Goal: Navigation & Orientation: Go to known website

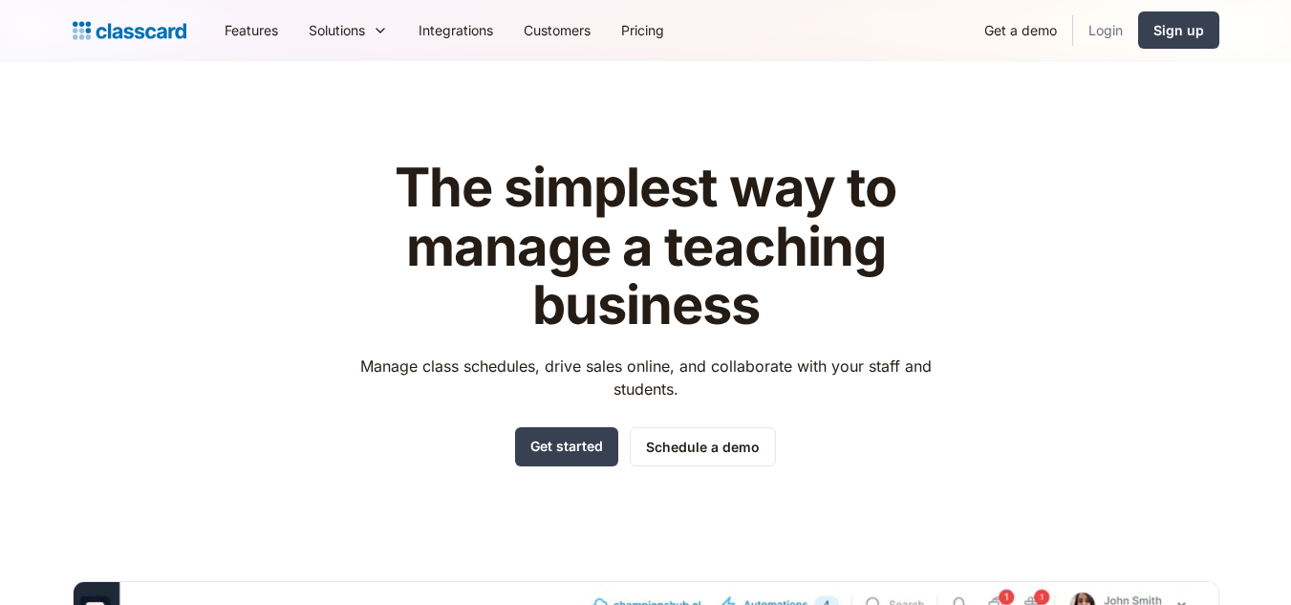
click at [1112, 31] on link "Login" at bounding box center [1105, 30] width 65 height 43
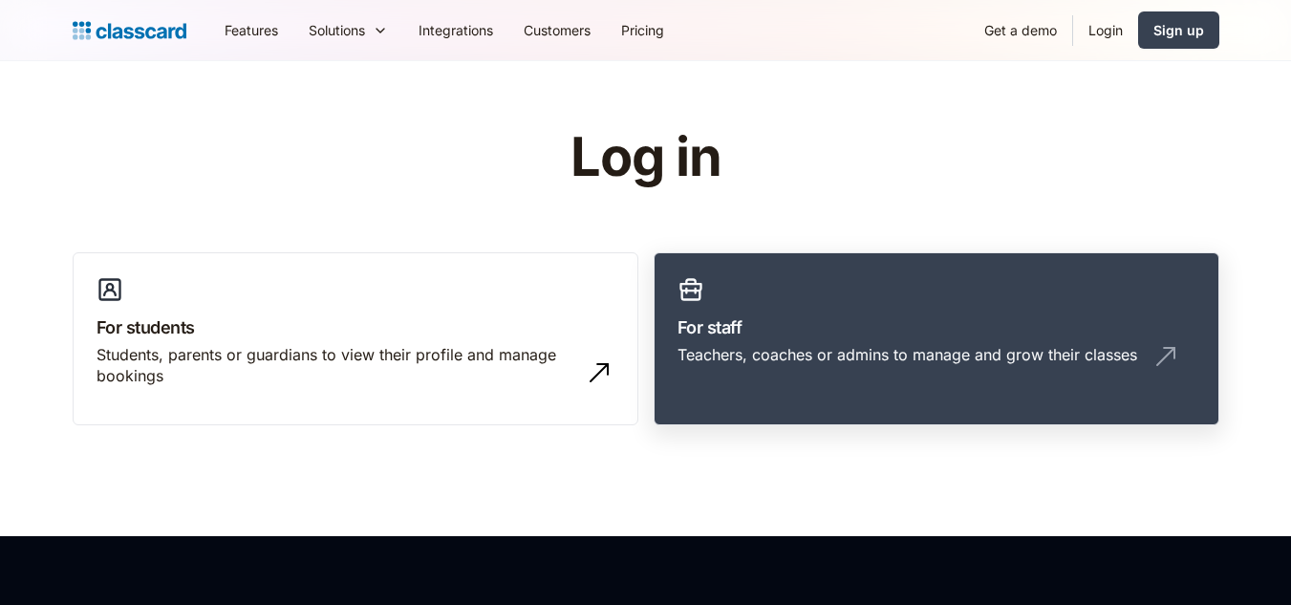
click at [824, 353] on div "Teachers, coaches or admins to manage and grow their classes" at bounding box center [908, 354] width 460 height 21
